Goal: Task Accomplishment & Management: Manage account settings

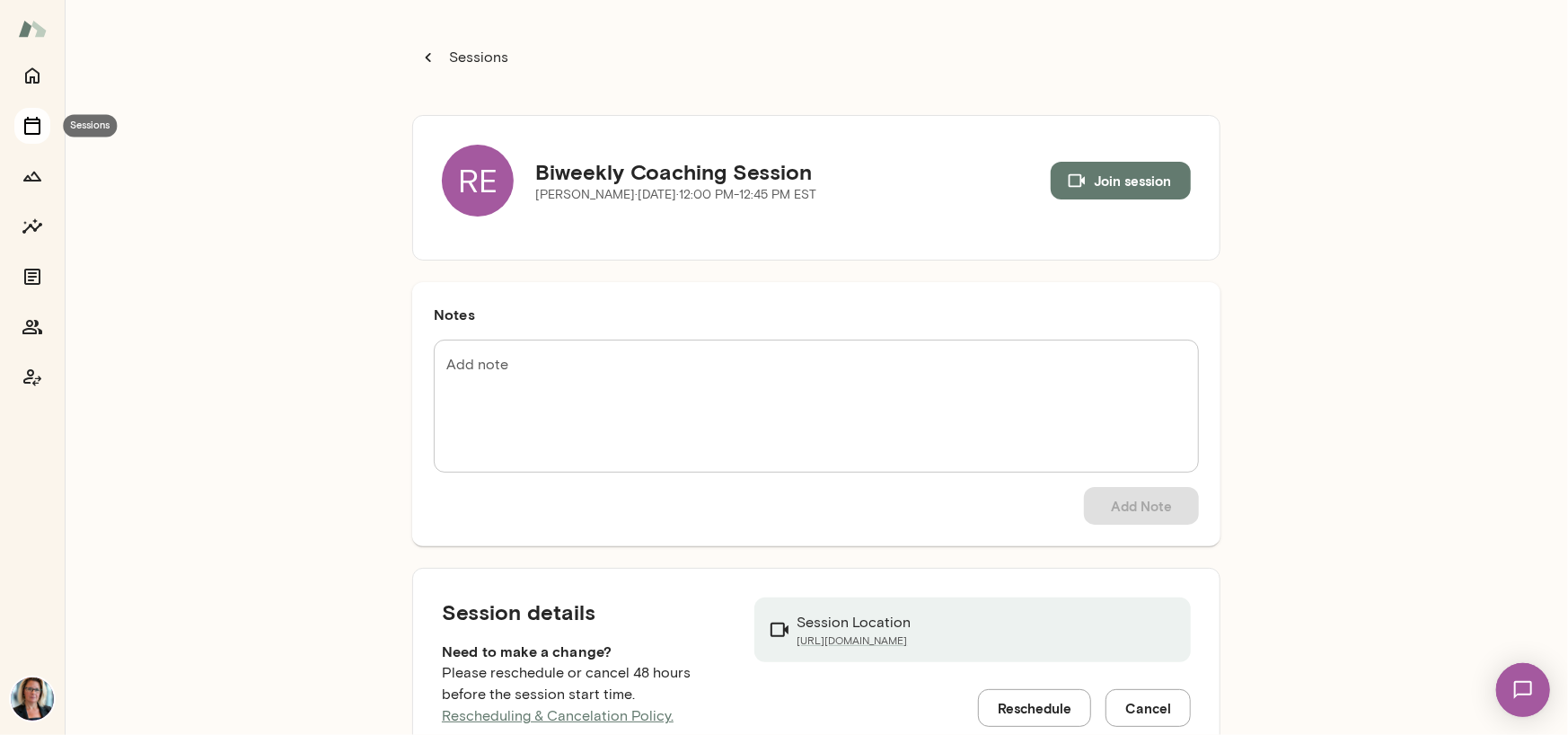
click at [34, 123] on icon "Sessions" at bounding box center [32, 126] width 16 height 18
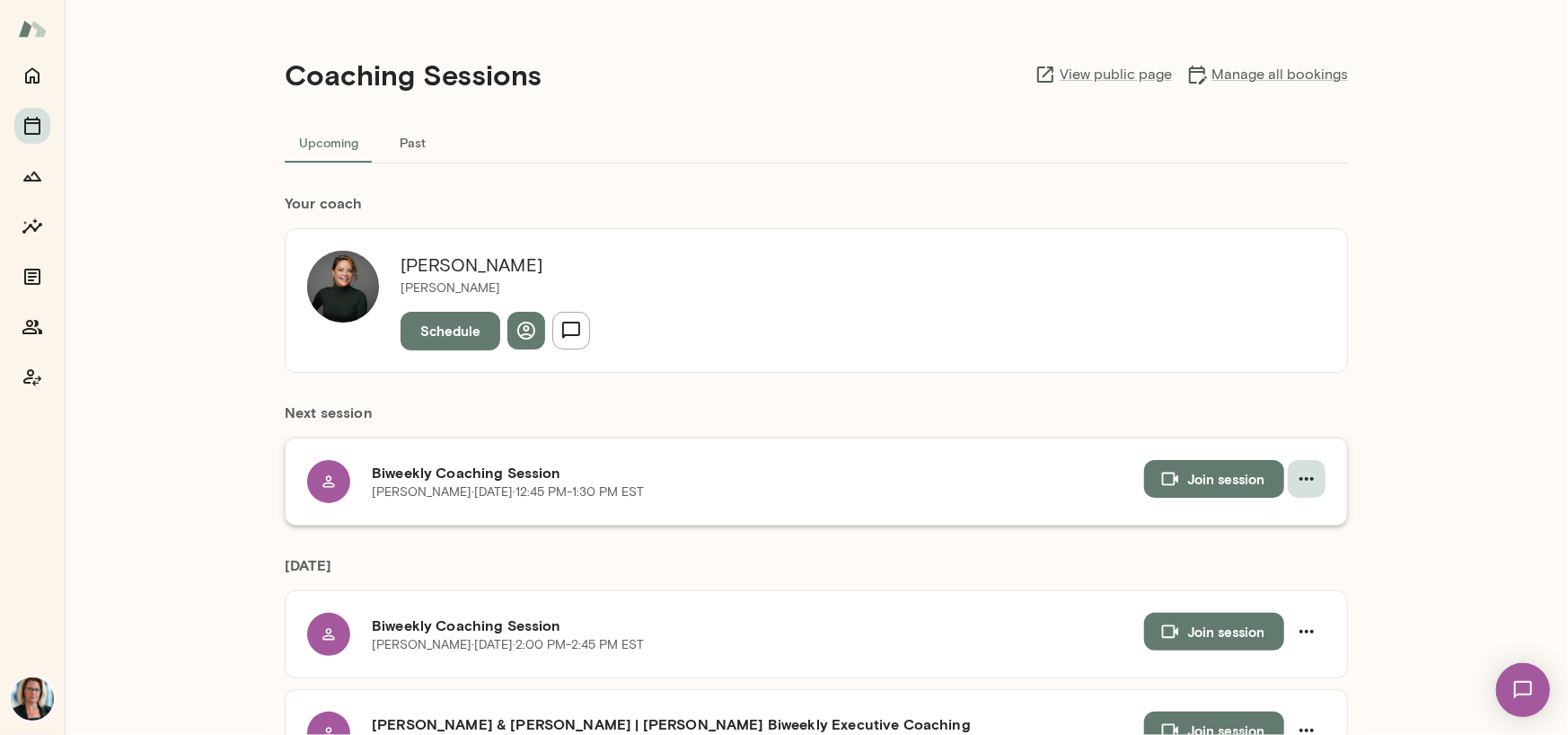
click at [1303, 481] on icon "button" at bounding box center [1307, 479] width 22 height 22
click at [1252, 550] on span "Cancel" at bounding box center [1268, 552] width 77 height 22
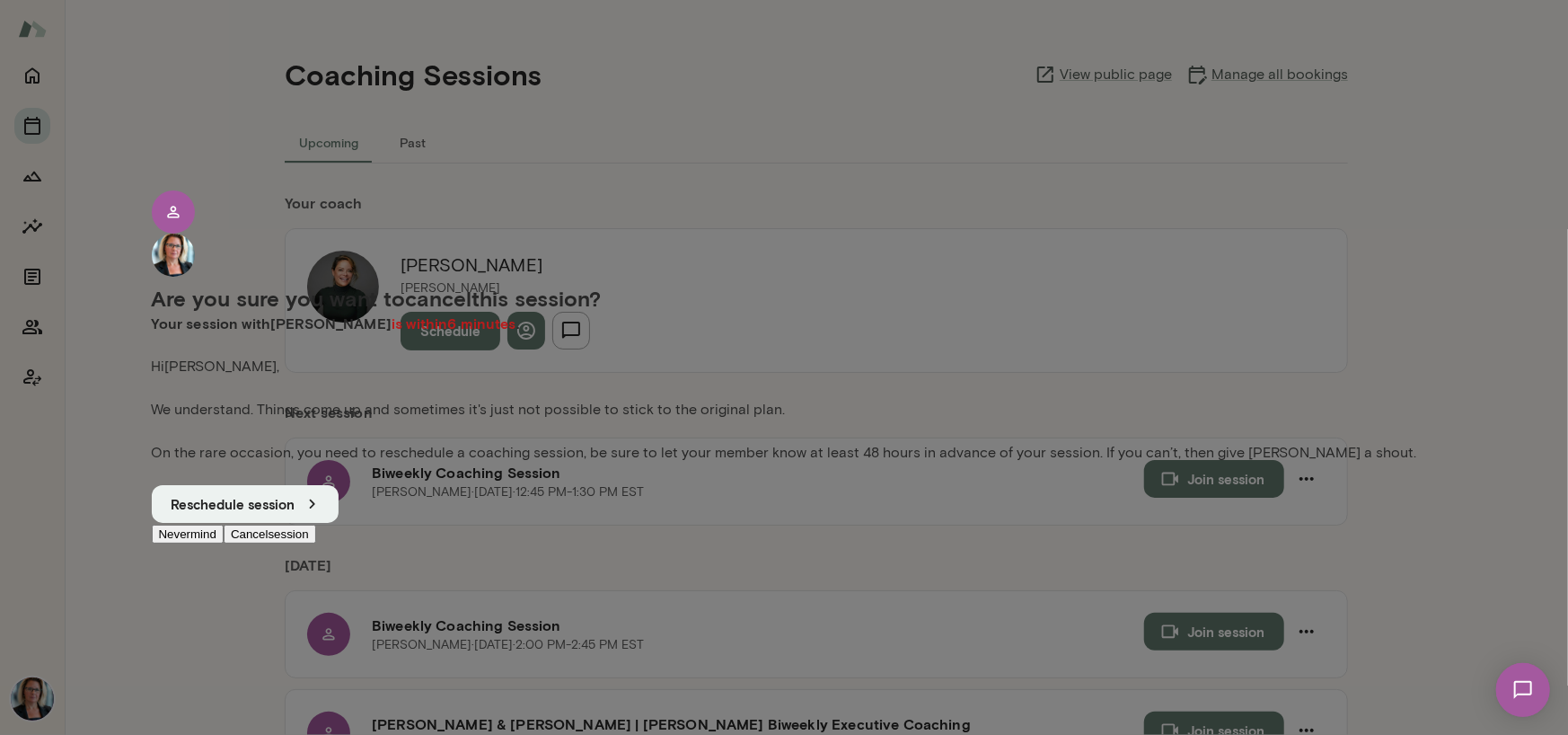
click at [316, 543] on button "Cancel session" at bounding box center [269, 534] width 93 height 19
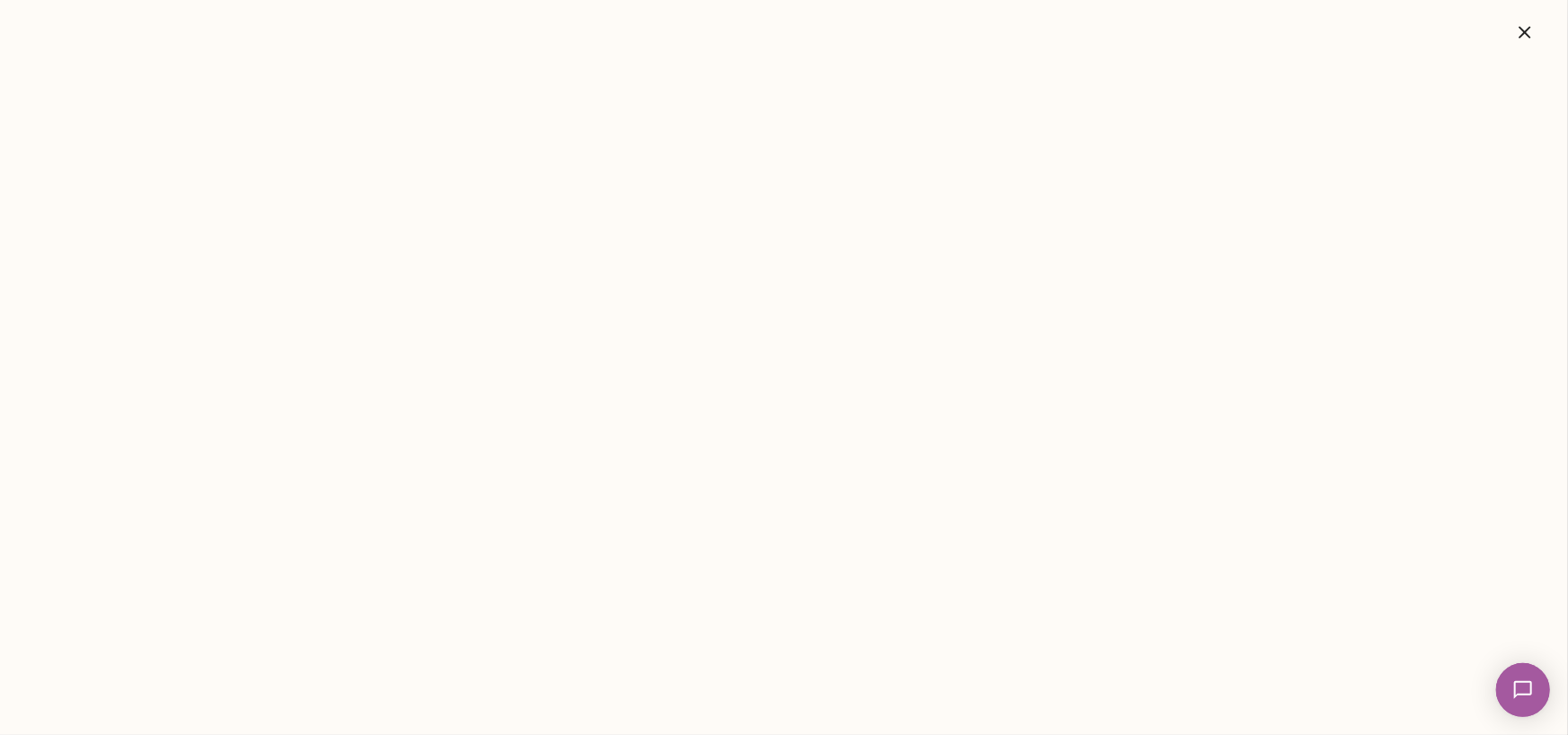
click at [1522, 34] on icon "button" at bounding box center [1525, 33] width 22 height 22
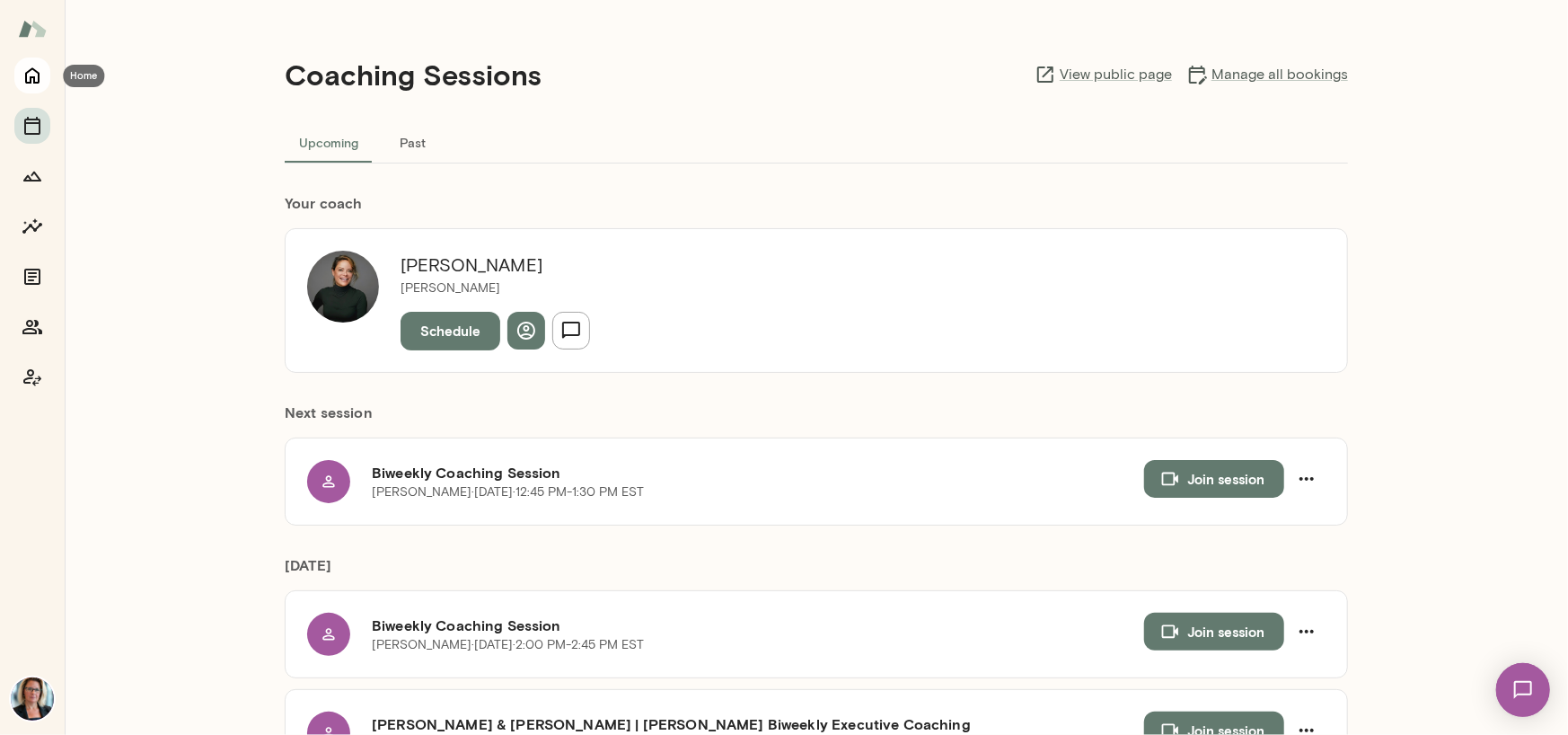
click at [17, 81] on button "Home" at bounding box center [32, 76] width 36 height 36
